Goal: Task Accomplishment & Management: Complete application form

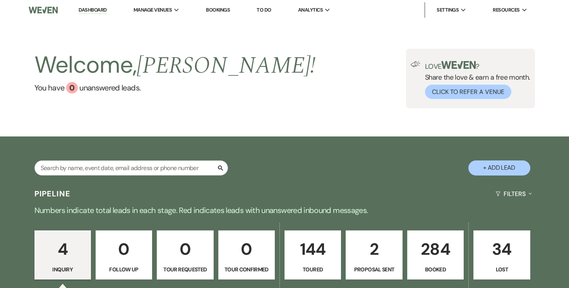
click at [502, 166] on button "+ Add Lead" at bounding box center [499, 168] width 62 height 15
select select "834"
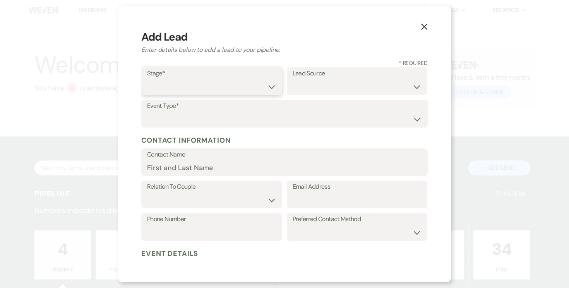
click at [267, 84] on select "Inquiry Follow Up Tour Requested Tour Confirmed Toured Proposal Sent Booked Lost" at bounding box center [211, 86] width 129 height 15
select select "5"
click at [147, 79] on select "Inquiry Follow Up Tour Requested Tour Confirmed Toured Proposal Sent Booked Lost" at bounding box center [211, 86] width 129 height 15
click at [404, 86] on select "Weven Venue Website Instagram Facebook Pinterest Google The Knot Wedding Wire H…" at bounding box center [357, 86] width 129 height 15
click at [293, 94] on select "Weven Venue Website Instagram Facebook Pinterest Google The Knot Wedding Wire H…" at bounding box center [357, 86] width 129 height 15
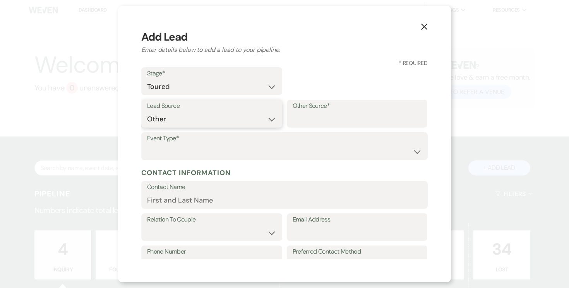
click at [273, 120] on select "Weven Venue Website Instagram Facebook Pinterest Google The Knot Wedding Wire H…" at bounding box center [211, 119] width 129 height 15
select select "2"
click at [276, 112] on select "Weven Venue Website Instagram Facebook Pinterest Google The Knot Wedding Wire H…" at bounding box center [211, 119] width 129 height 15
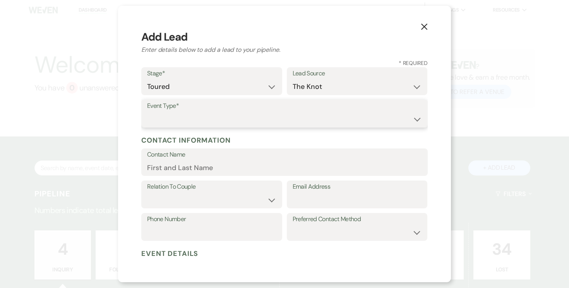
click at [413, 117] on select "Wedding Anniversary Party Baby Shower Bachelorette / Bachelor Party Birthday Pa…" at bounding box center [284, 119] width 275 height 15
select select "1"
click at [147, 112] on select "Wedding Anniversary Party Baby Shower Bachelorette / Bachelor Party Birthday Pa…" at bounding box center [284, 119] width 275 height 15
click at [255, 168] on input "Contact Name" at bounding box center [284, 167] width 275 height 15
type input "[PERSON_NAME]"
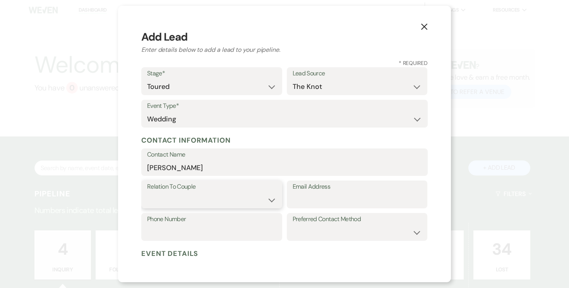
click at [261, 202] on select "Couple Planner Parent of Couple Family Member Friend Other" at bounding box center [211, 200] width 129 height 15
select select "1"
click at [147, 193] on select "Couple Planner Parent of Couple Family Member Friend Other" at bounding box center [211, 200] width 129 height 15
click at [328, 200] on input "Email Address" at bounding box center [357, 200] width 129 height 15
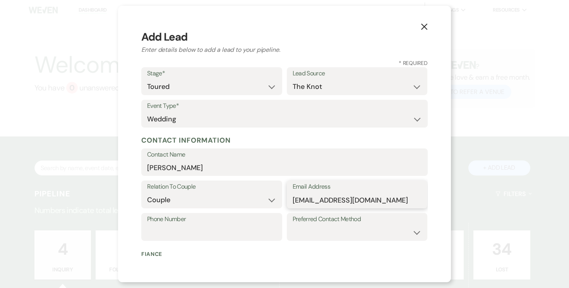
type input "[EMAIL_ADDRESS][DOMAIN_NAME]"
click at [240, 229] on input "Phone Number" at bounding box center [211, 232] width 129 height 15
type input "[PHONE_NUMBER]"
click at [389, 234] on select "Email Phone Text" at bounding box center [357, 232] width 129 height 15
select select "text"
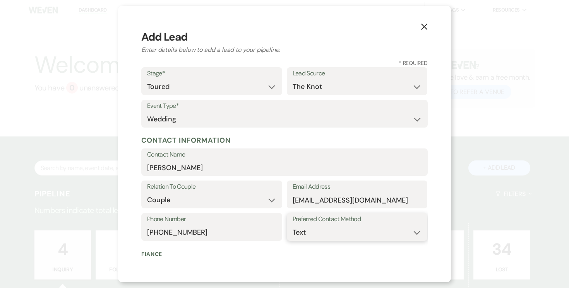
click at [293, 225] on select "Email Phone Text" at bounding box center [357, 232] width 129 height 15
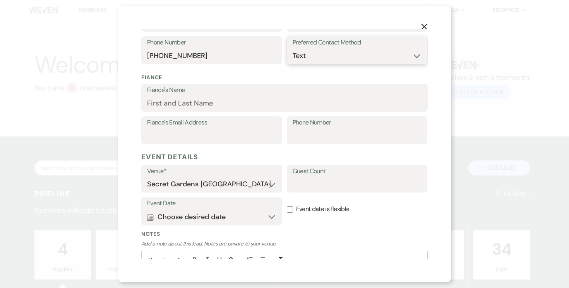
scroll to position [195, 0]
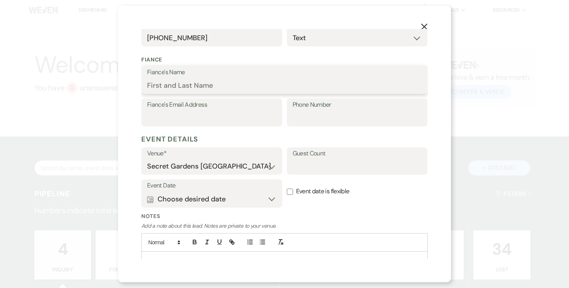
click at [232, 79] on input "Fiance's Name" at bounding box center [284, 85] width 275 height 15
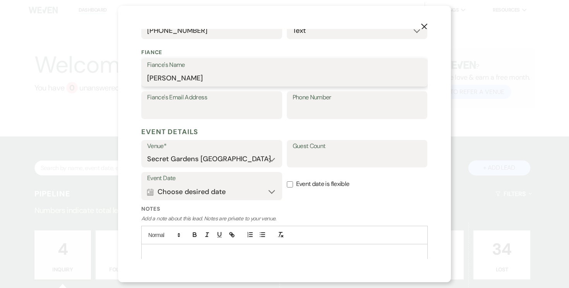
type input "[PERSON_NAME]"
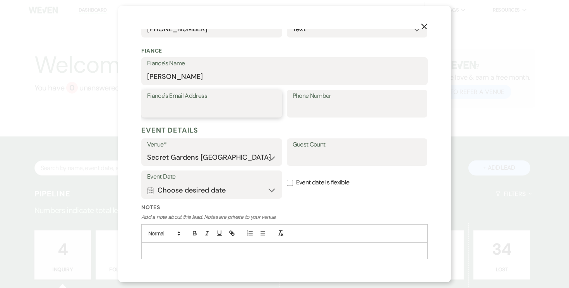
click at [245, 116] on div "Fiance's Email Address" at bounding box center [211, 104] width 141 height 28
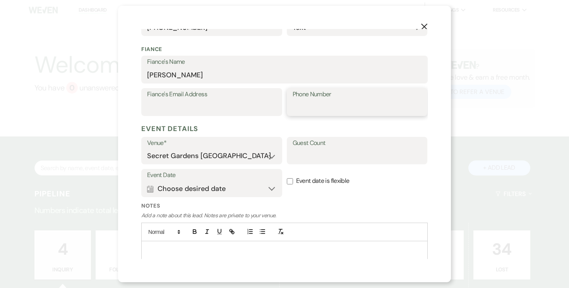
click at [313, 109] on input "Phone Number" at bounding box center [357, 107] width 129 height 15
type input "[PHONE_NUMBER]"
click at [320, 156] on input "Guest Count" at bounding box center [357, 156] width 129 height 15
type input "100-120"
click at [264, 188] on button "Calendar Choose desired date Expand" at bounding box center [211, 188] width 129 height 15
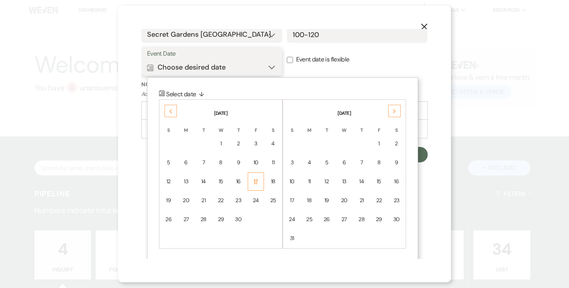
scroll to position [328, 0]
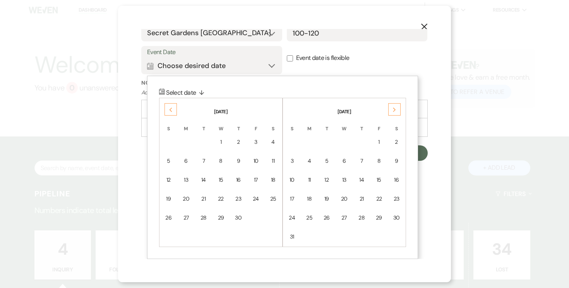
click at [394, 109] on icon "Next" at bounding box center [394, 110] width 4 height 5
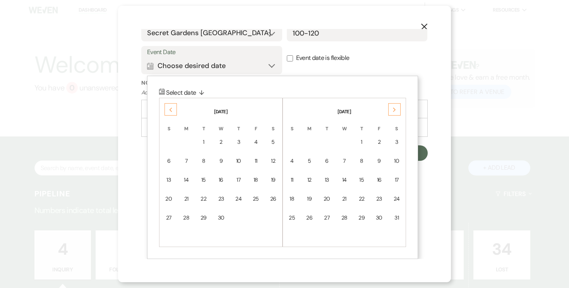
click at [394, 109] on icon "Next" at bounding box center [394, 110] width 4 height 5
click at [397, 109] on div "Next" at bounding box center [394, 109] width 12 height 12
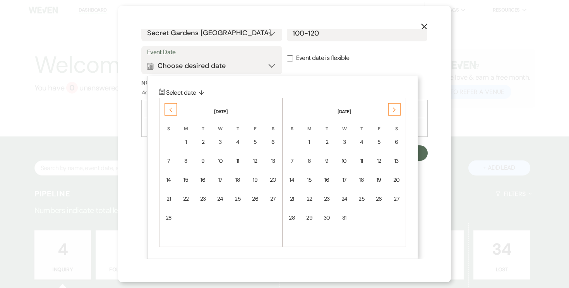
click at [397, 109] on div "Next" at bounding box center [394, 109] width 12 height 12
click at [394, 165] on div "10" at bounding box center [396, 161] width 7 height 8
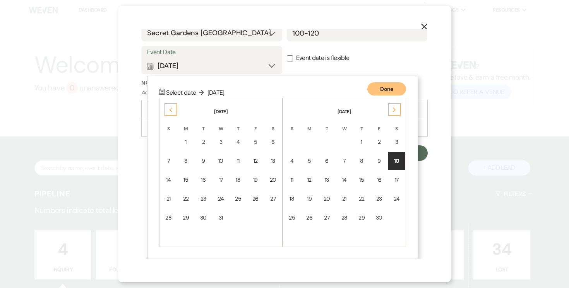
scroll to position [229, 0]
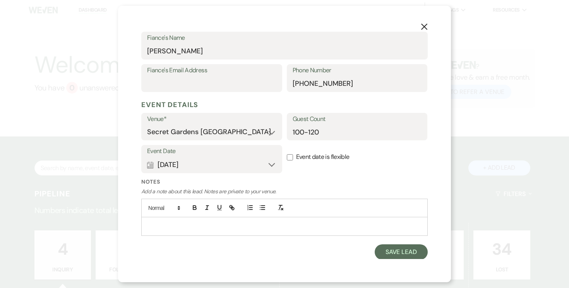
drag, startPoint x: 288, startPoint y: 157, endPoint x: 293, endPoint y: 161, distance: 6.3
click at [288, 157] on input "Event date is flexible" at bounding box center [290, 157] width 6 height 6
checkbox input "true"
click at [411, 254] on button "Save Lead" at bounding box center [401, 252] width 53 height 15
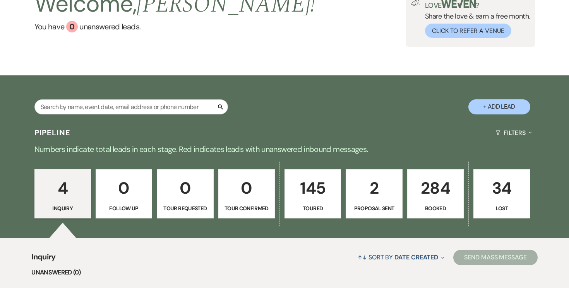
scroll to position [113, 0]
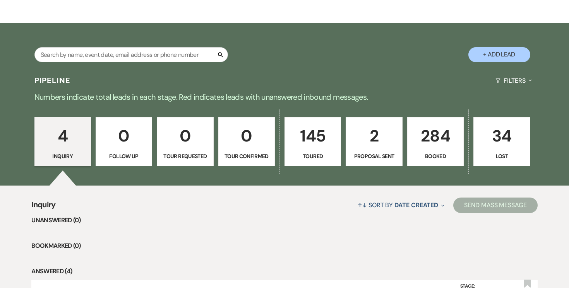
click at [305, 132] on p "145" at bounding box center [312, 136] width 46 height 26
select select "5"
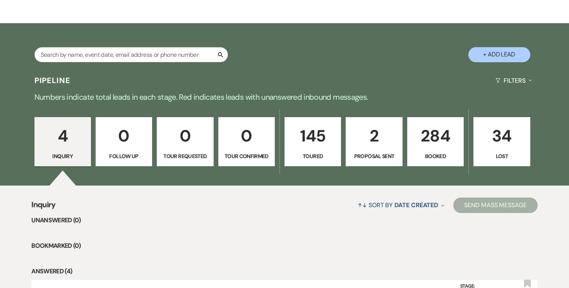
select select "5"
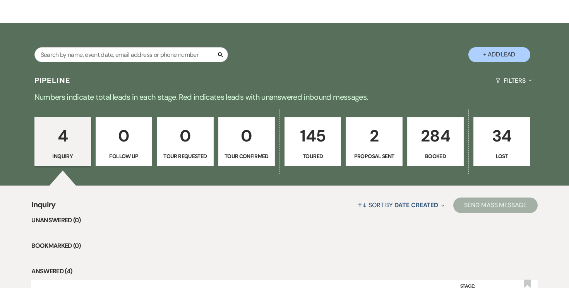
select select "5"
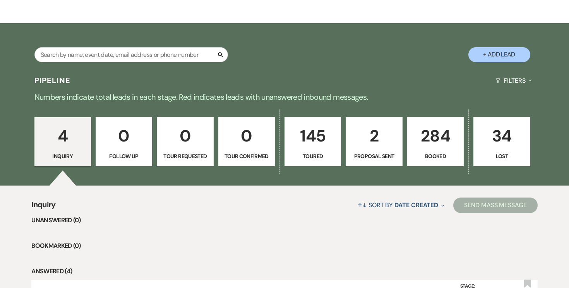
select select "5"
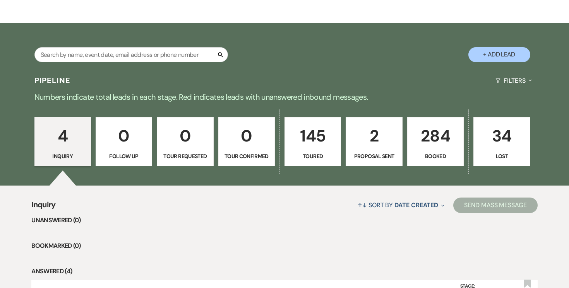
select select "5"
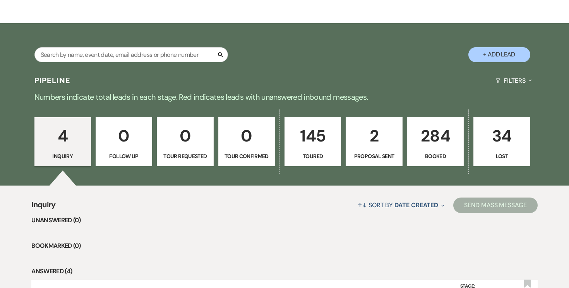
select select "5"
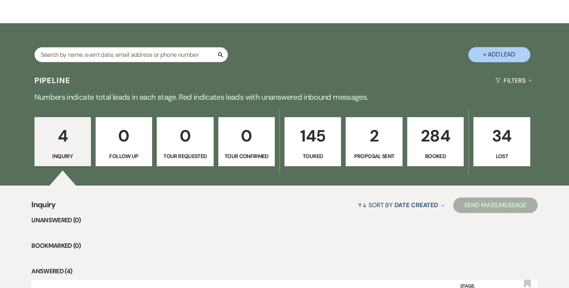
select select "5"
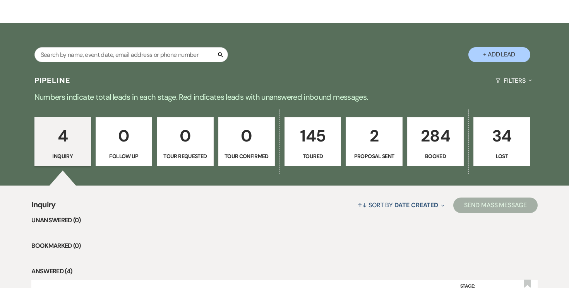
select select "5"
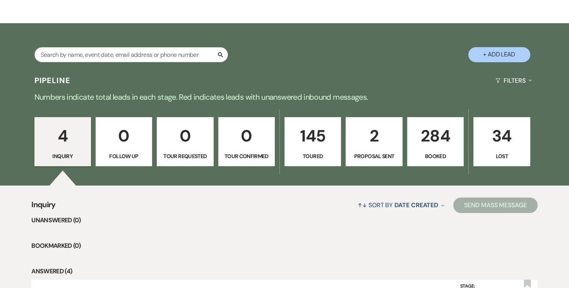
select select "5"
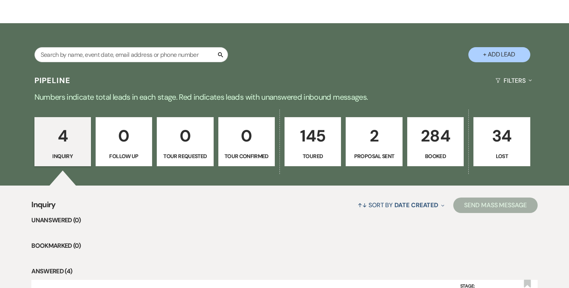
select select "5"
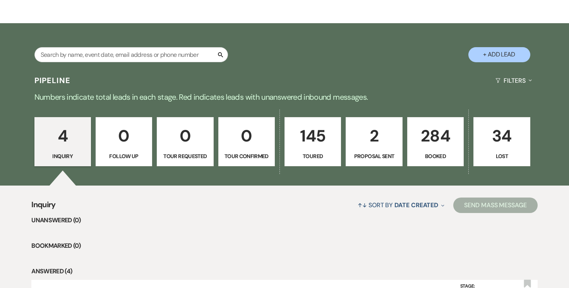
select select "5"
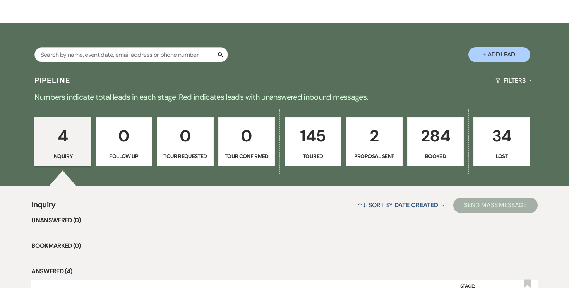
select select "5"
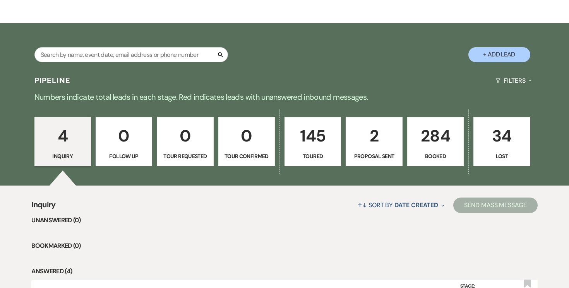
select select "5"
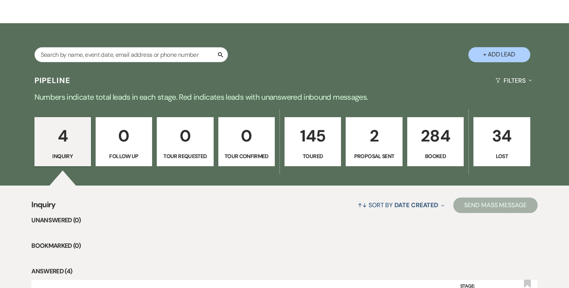
select select "5"
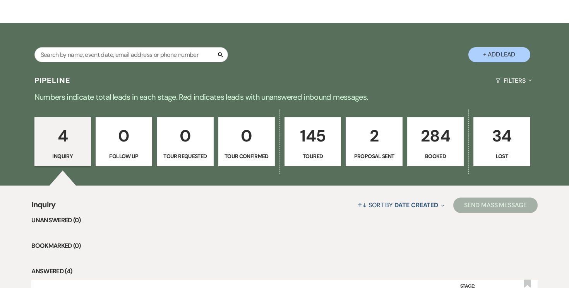
select select "5"
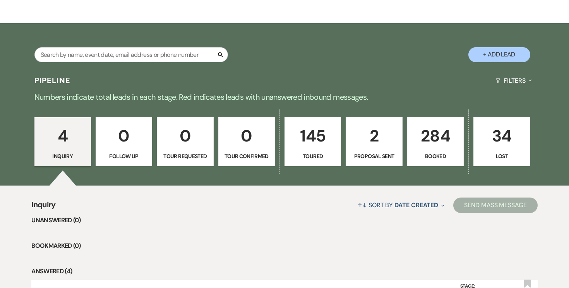
select select "5"
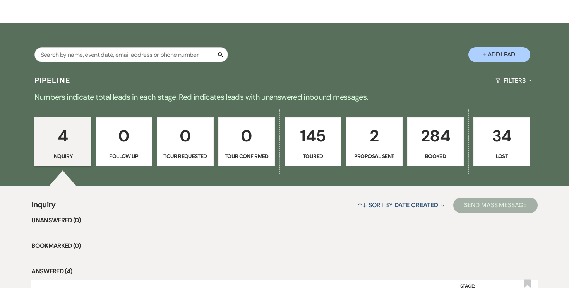
select select "5"
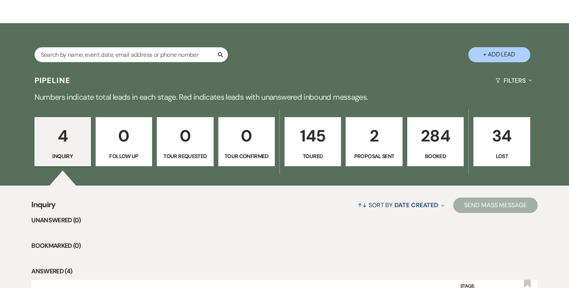
select select "5"
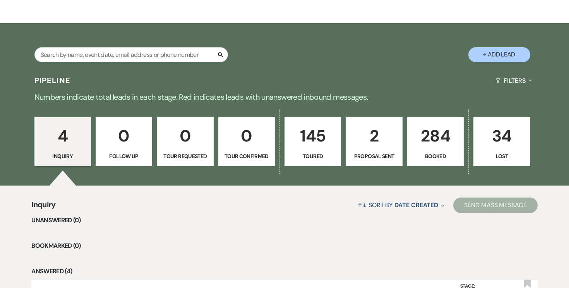
select select "5"
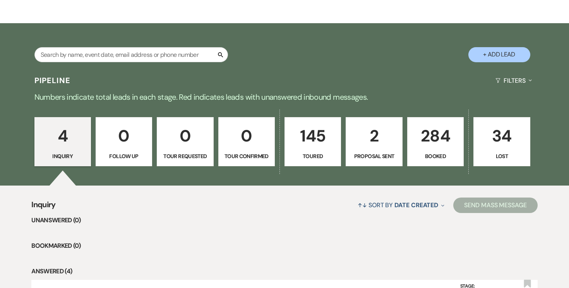
select select "5"
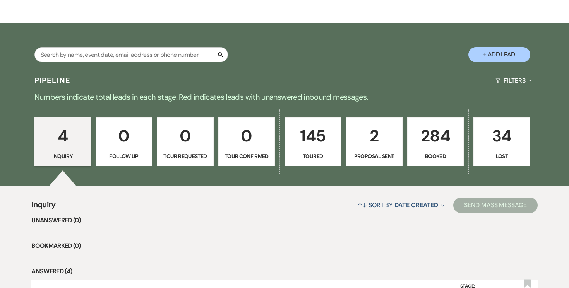
select select "5"
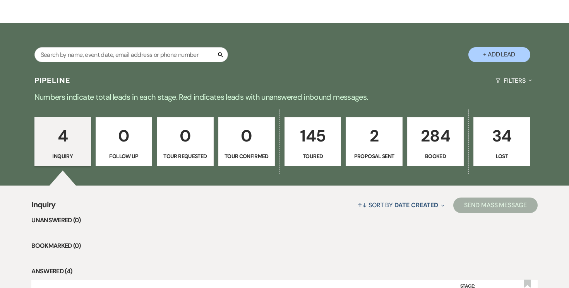
select select "5"
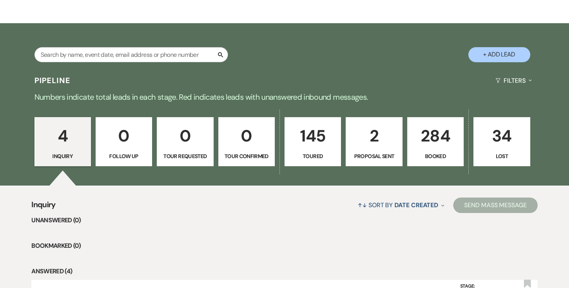
select select "5"
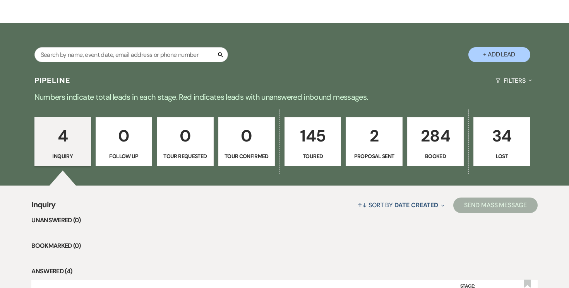
select select "5"
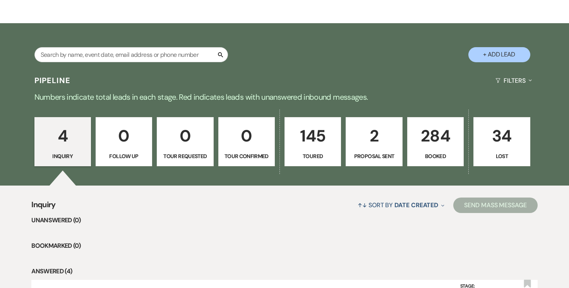
select select "5"
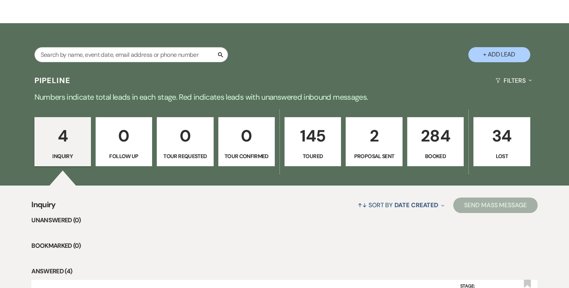
select select "5"
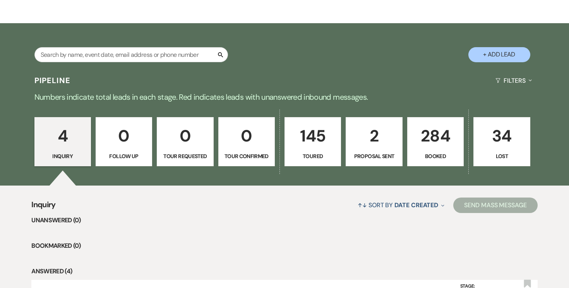
select select "5"
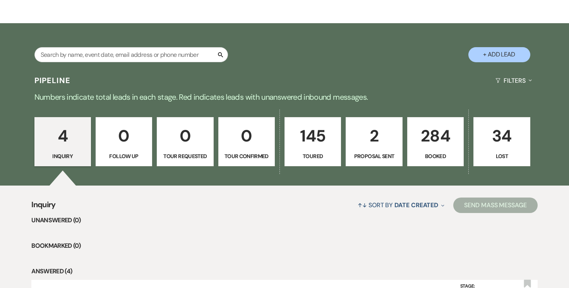
select select "5"
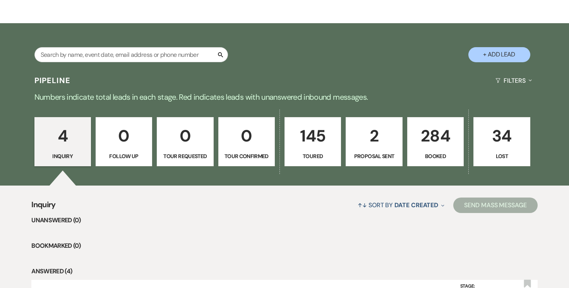
select select "5"
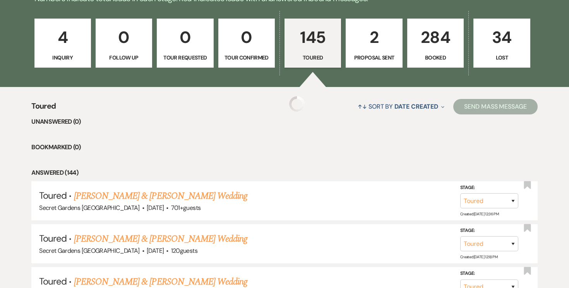
select select "5"
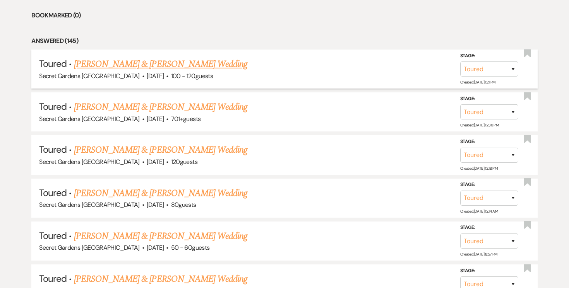
scroll to position [341, 0]
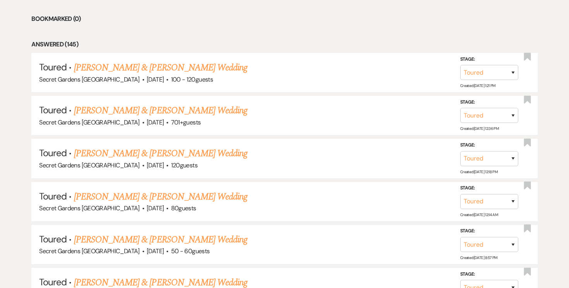
click at [210, 69] on link "[PERSON_NAME] & [PERSON_NAME] Wedding" at bounding box center [160, 68] width 173 height 14
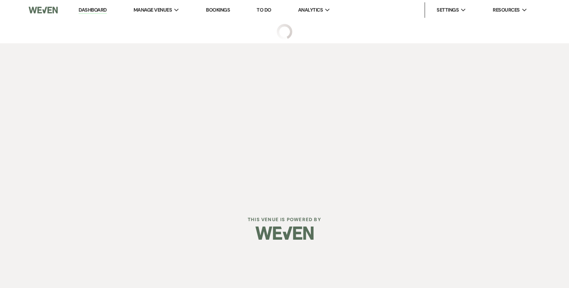
select select "5"
select select "2"
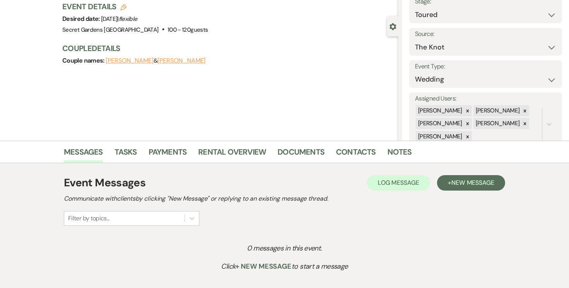
scroll to position [112, 0]
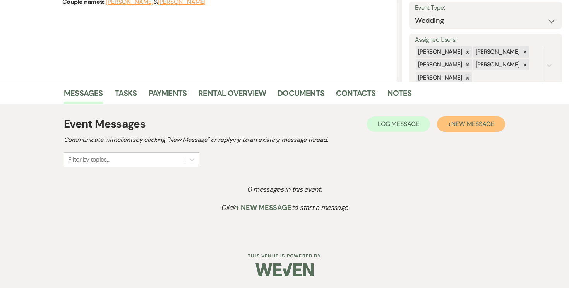
click at [484, 124] on span "New Message" at bounding box center [472, 124] width 43 height 8
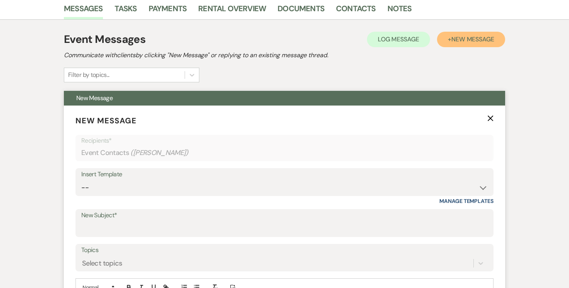
scroll to position [220, 0]
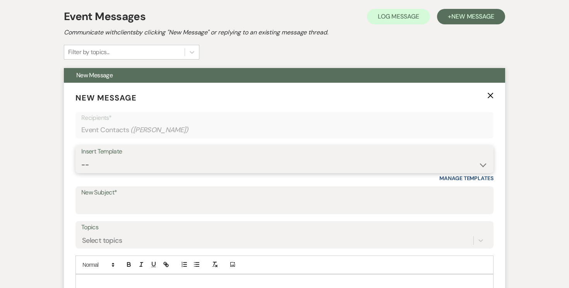
click at [485, 166] on select "-- Weven Planning Portal Introduction (Booked Events) Tour Request Response Fol…" at bounding box center [284, 165] width 406 height 15
select select "5733"
click at [81, 158] on select "-- Weven Planning Portal Introduction (Booked Events) Tour Request Response Fol…" at bounding box center [284, 165] width 406 height 15
type input "Venue Tour Follow Up"
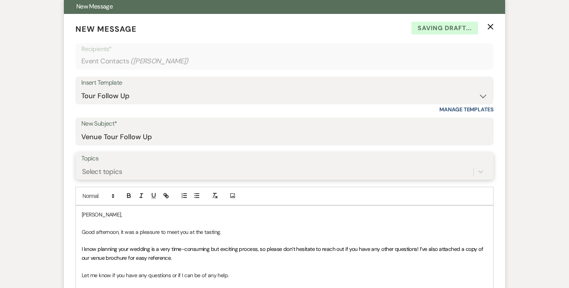
click at [254, 179] on div "Select topics" at bounding box center [284, 171] width 406 height 15
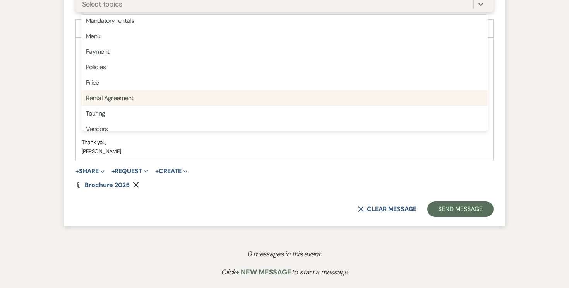
scroll to position [176, 0]
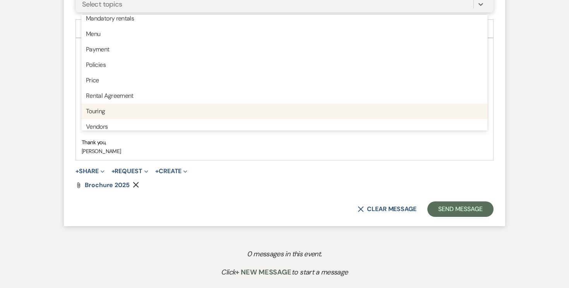
click at [232, 107] on div "Touring" at bounding box center [284, 111] width 406 height 15
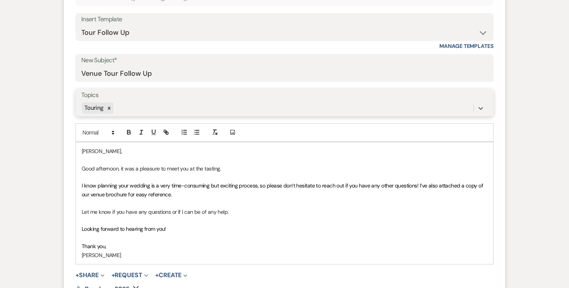
scroll to position [354, 0]
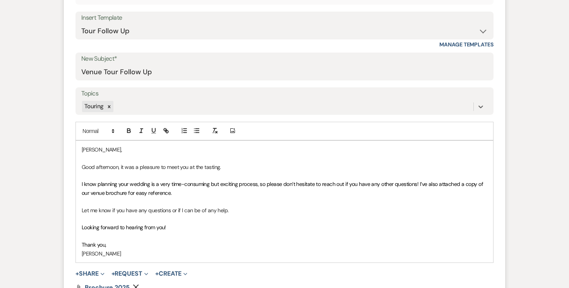
click at [106, 149] on p "[PERSON_NAME]," at bounding box center [285, 150] width 406 height 9
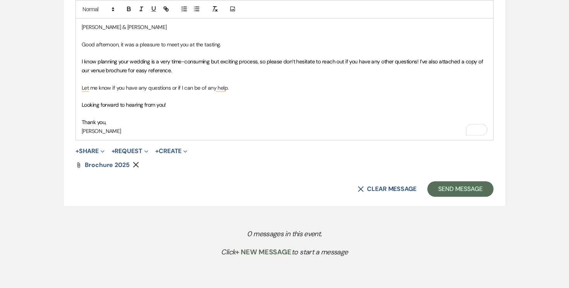
scroll to position [479, 0]
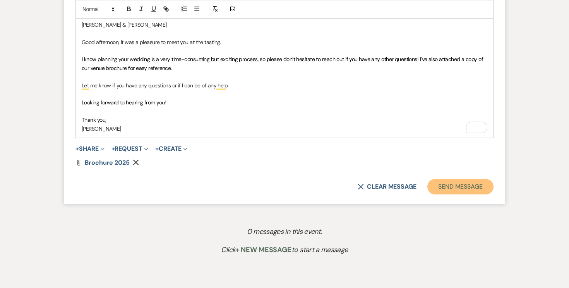
click at [452, 185] on button "Send Message" at bounding box center [460, 186] width 66 height 15
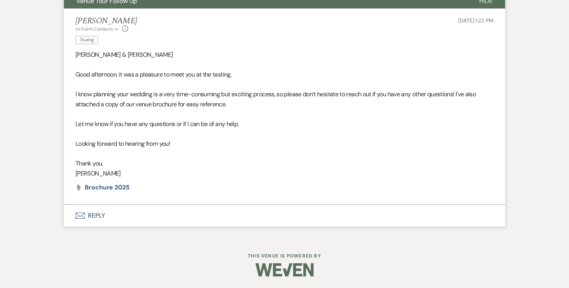
scroll to position [294, 0]
